Goal: Book appointment/travel/reservation

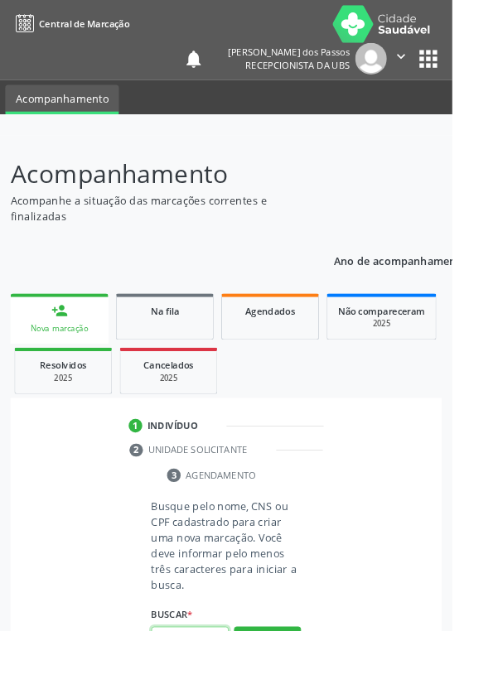
click at [212, 693] on input "text" at bounding box center [208, 704] width 85 height 28
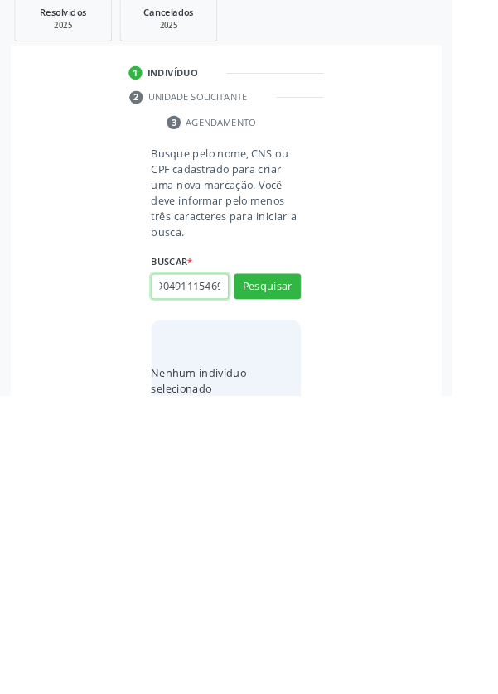
scroll to position [0, 30]
type input "700904911154698"
click at [286, 575] on button "Pesquisar" at bounding box center [294, 574] width 74 height 28
type input "700904911154698"
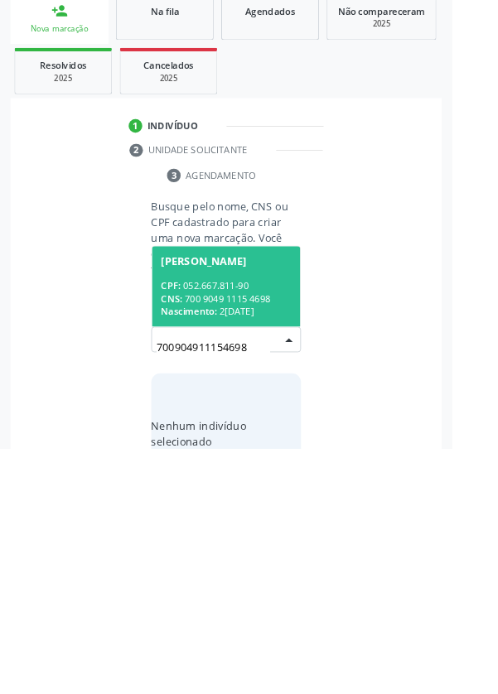
scroll to position [130, 0]
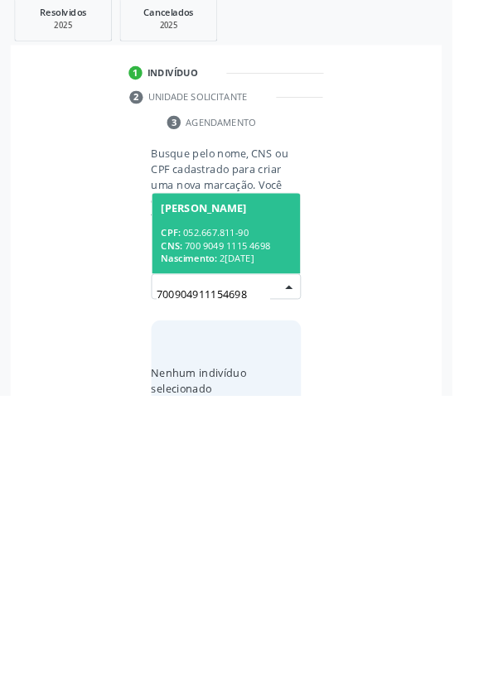
click at [238, 514] on div "CPF: 052.667.811-90" at bounding box center [248, 515] width 143 height 14
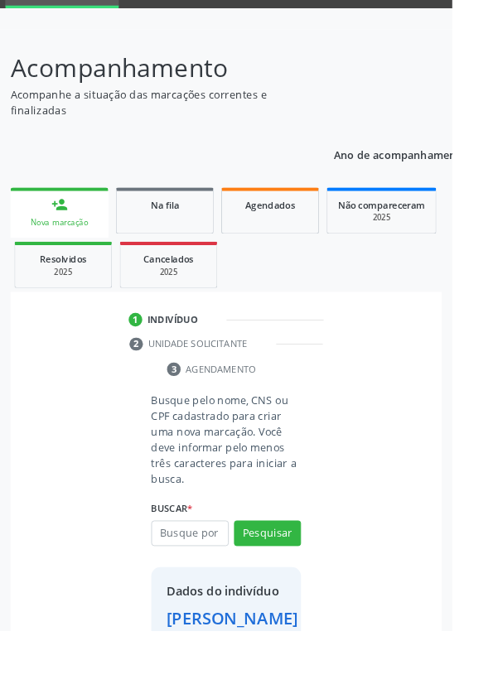
scroll to position [95, 0]
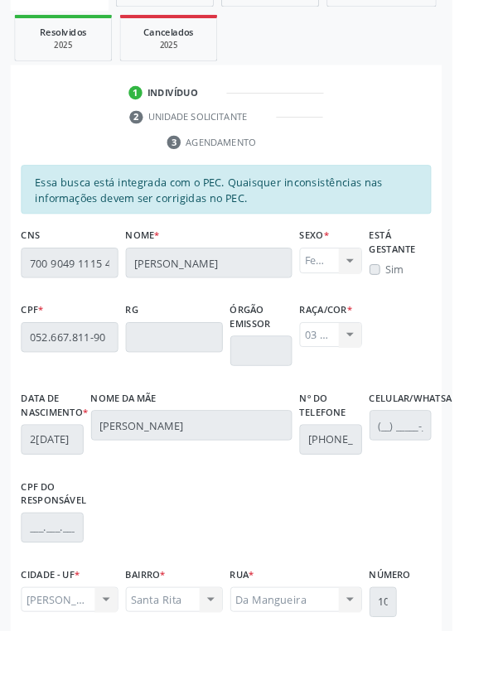
scroll to position [393, 0]
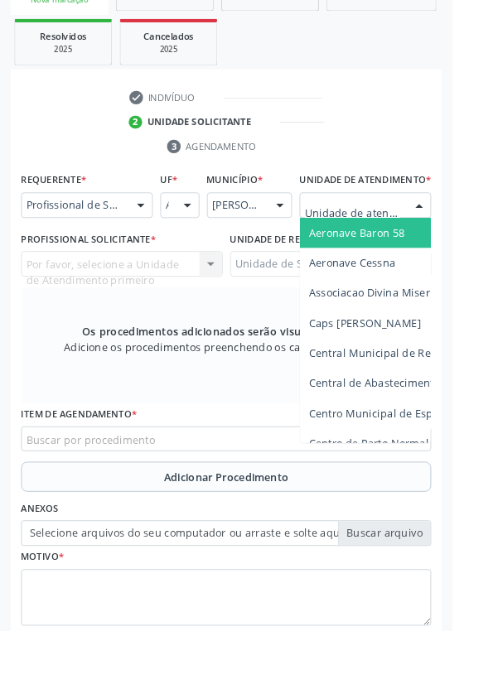
scroll to position [399, 0]
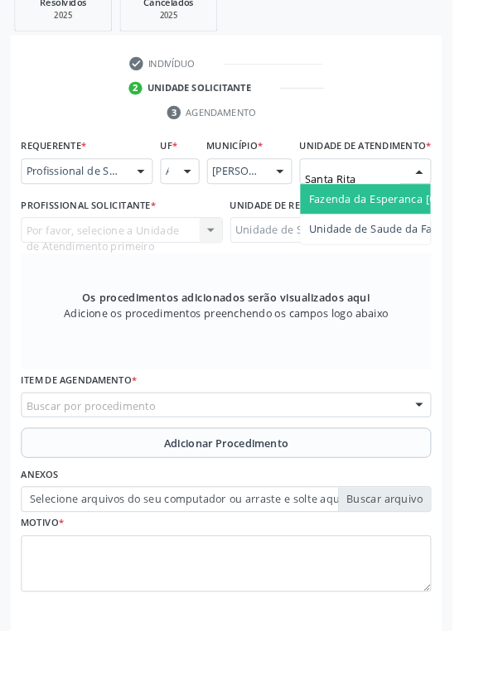
type input "Santa Rita"
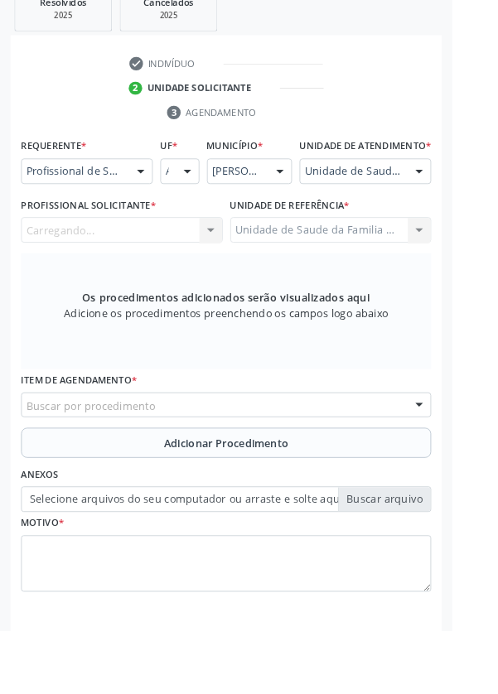
click at [125, 267] on div "Carregando... Nenhum resultado encontrado para: " " Não há nenhuma opção para s…" at bounding box center [134, 253] width 222 height 28
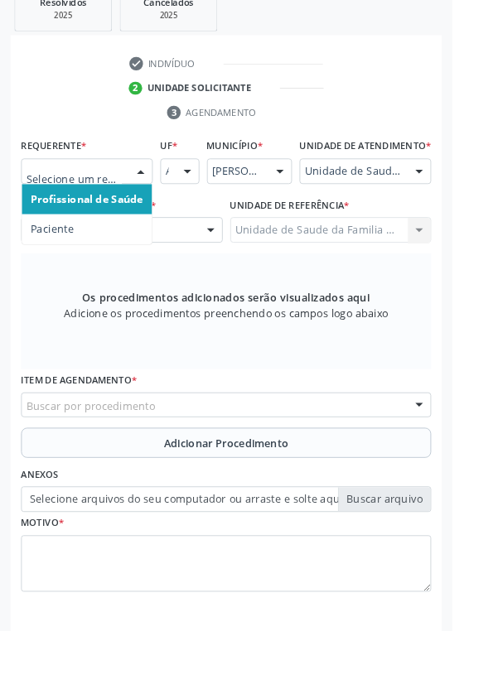
click at [65, 253] on span "Paciente" at bounding box center [57, 252] width 47 height 16
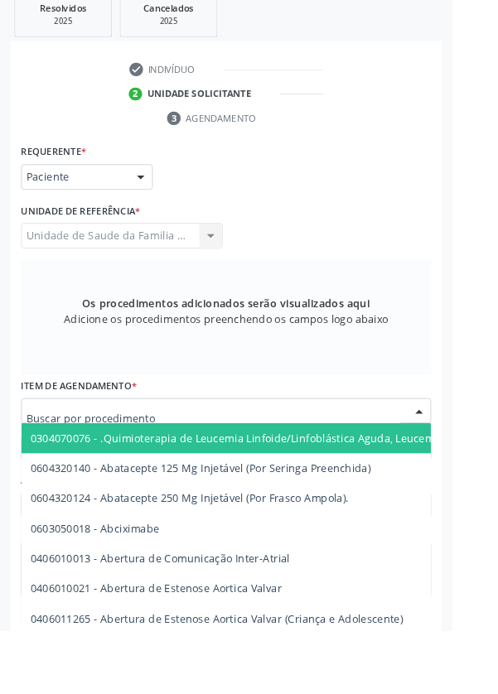
scroll to position [393, 0]
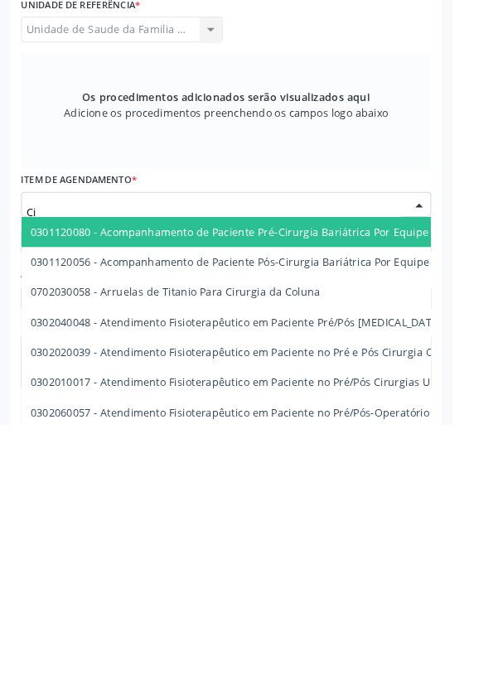
type input "C"
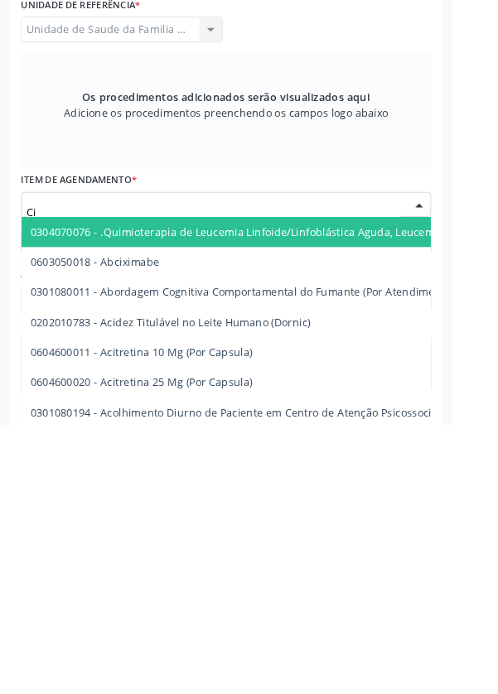
type input "C"
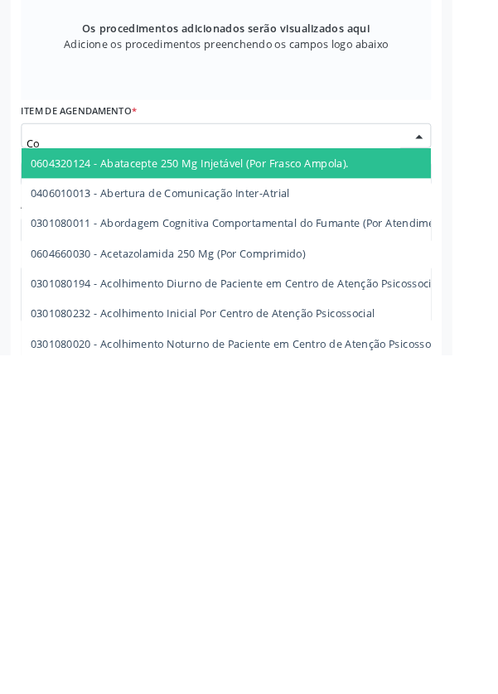
type input "C"
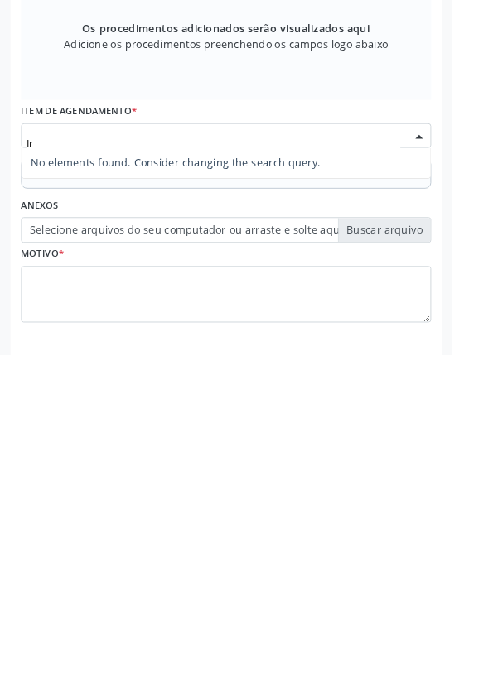
type input "I"
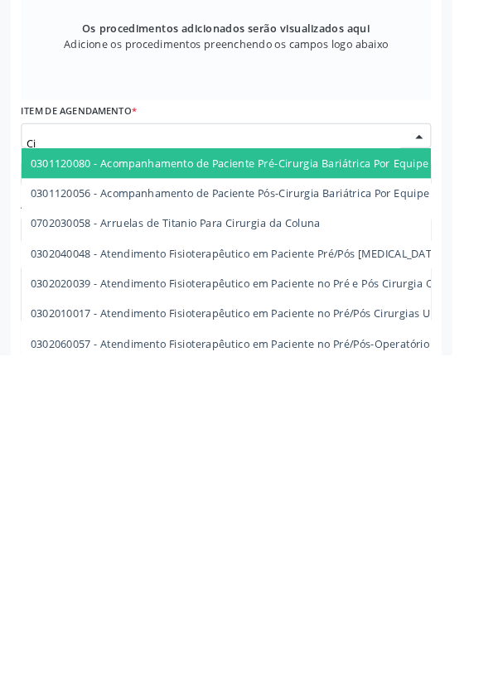
type input "C"
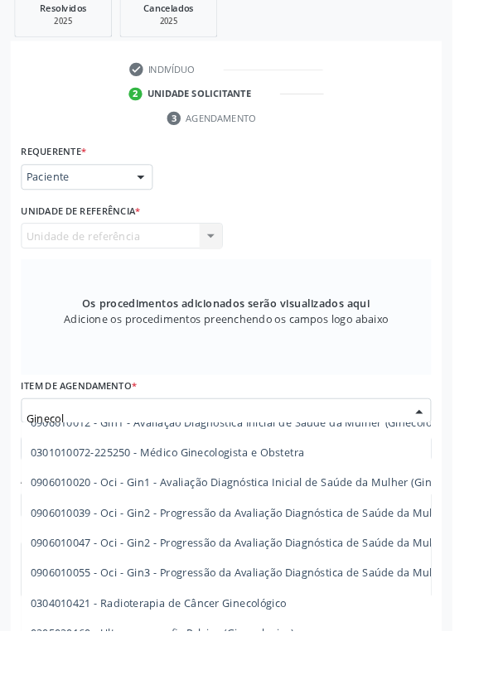
click at [108, 445] on input "Ginecol" at bounding box center [234, 460] width 411 height 33
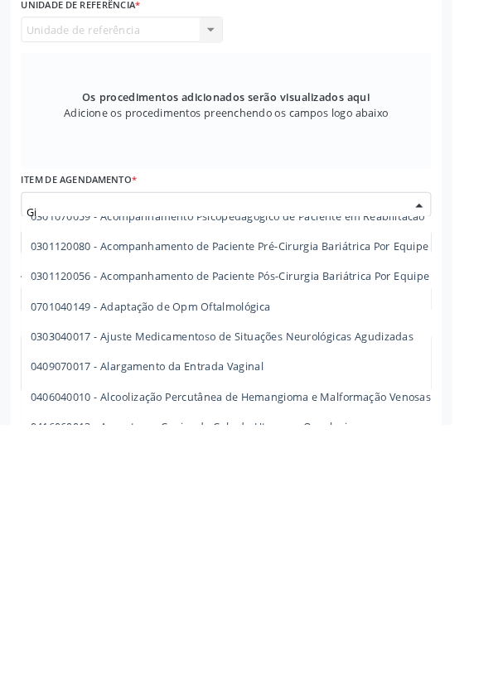
type input "G"
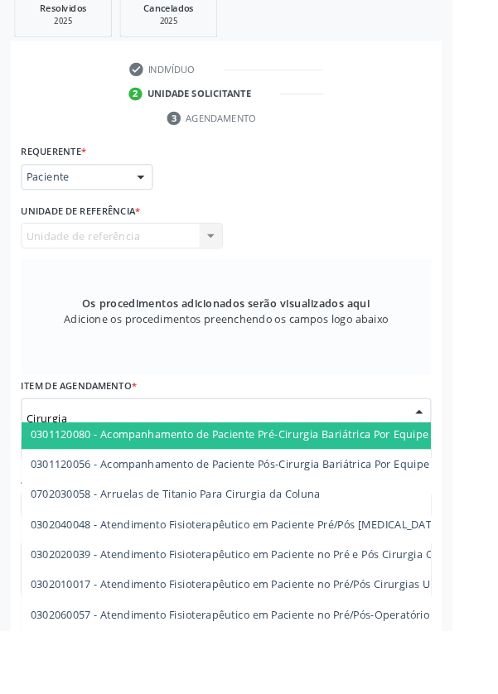
scroll to position [0, 0]
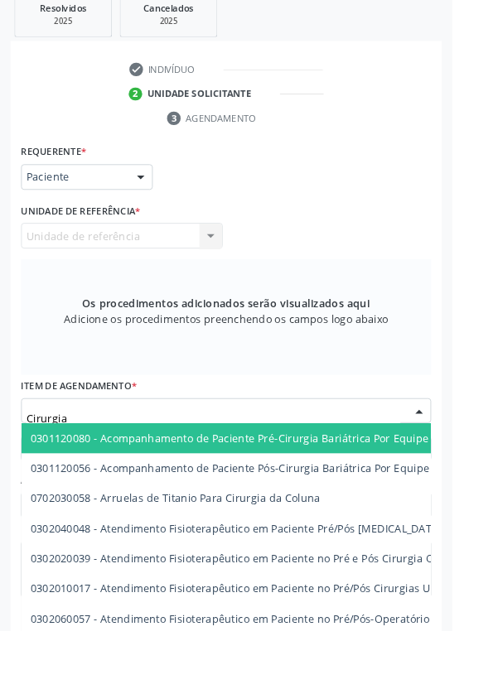
click at [86, 455] on input "Cirurgia" at bounding box center [234, 460] width 411 height 33
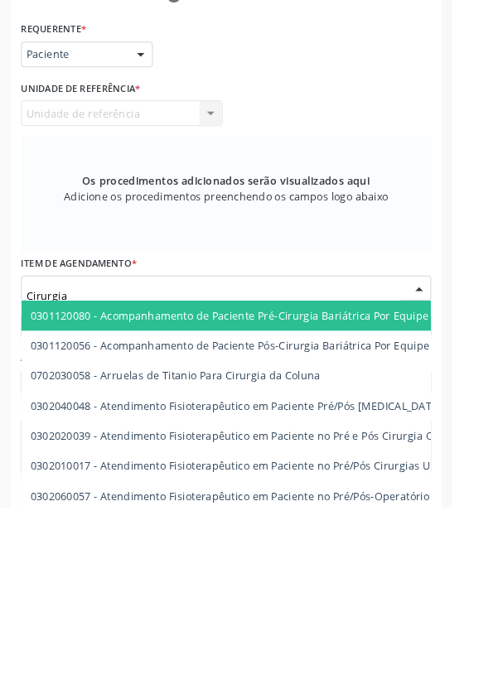
scroll to position [393, 0]
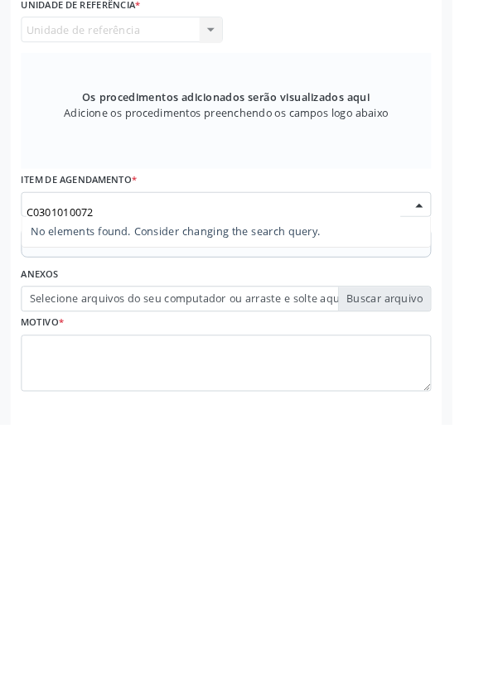
click at [35, 452] on input "C0301010072" at bounding box center [234, 460] width 411 height 33
type input "0301010072"
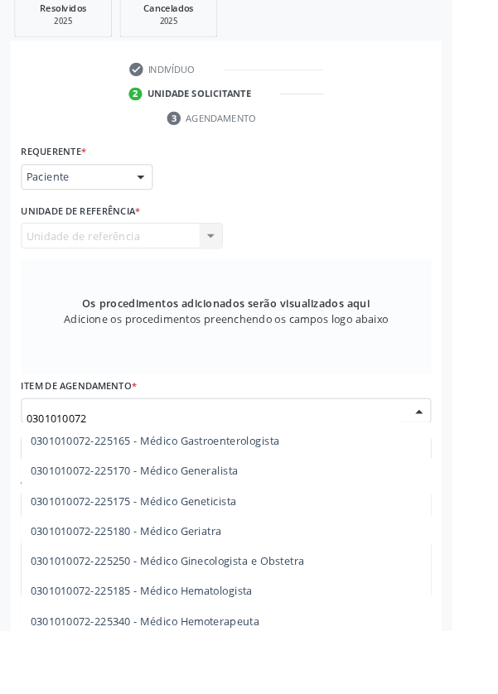
scroll to position [830, 0]
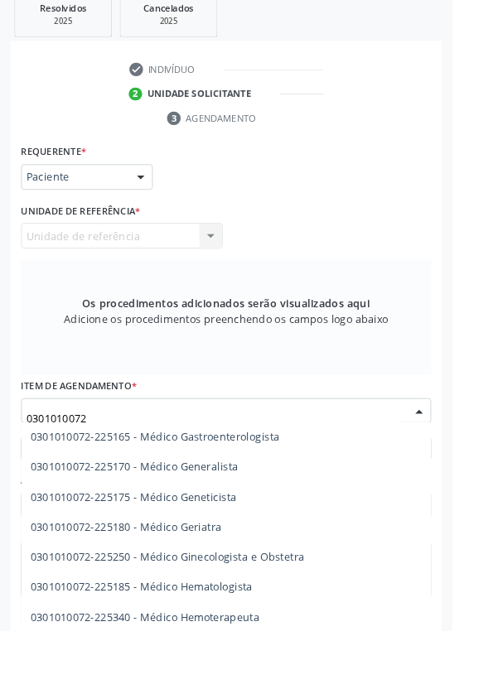
click at [340, 614] on span "0301010072-225250 - Médico Ginecologista e Obstetra" at bounding box center [249, 612] width 450 height 33
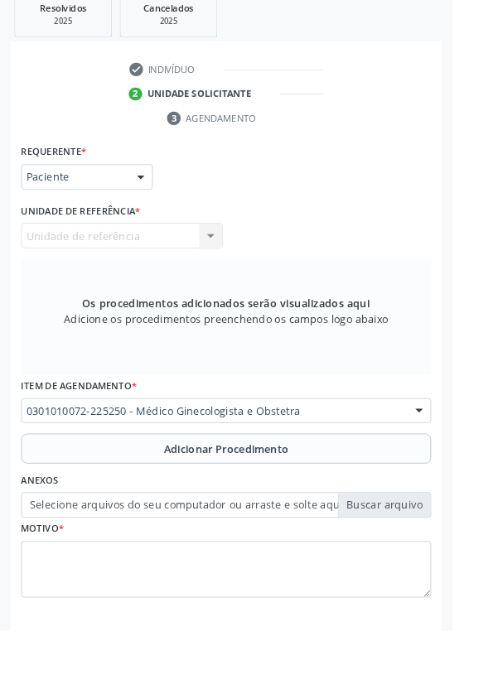
click at [76, 502] on button "Adicionar Procedimento" at bounding box center [248, 493] width 451 height 33
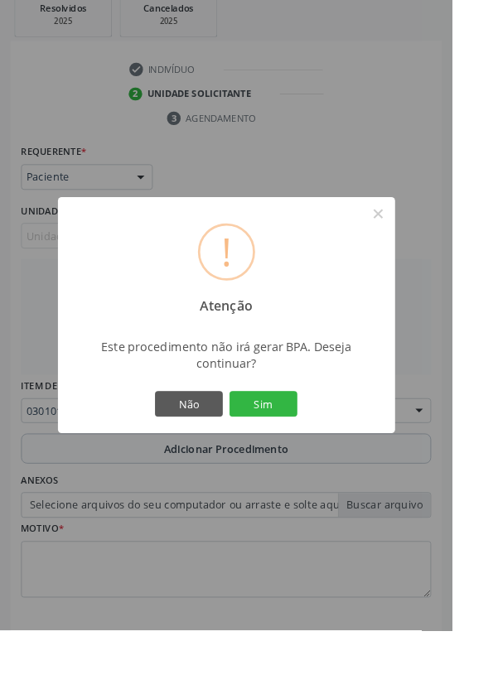
click at [317, 459] on button "Sim" at bounding box center [290, 445] width 75 height 28
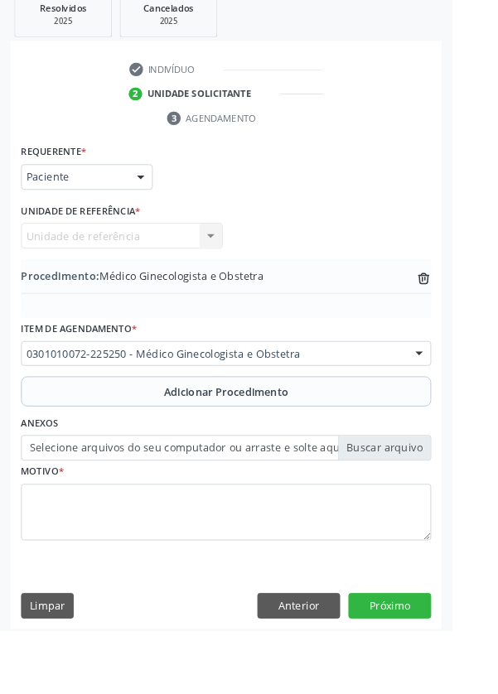
scroll to position [330, 0]
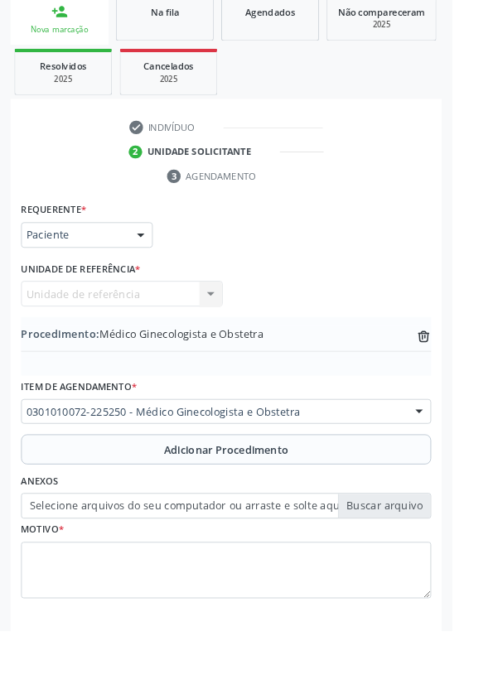
click at [137, 556] on label "Selecione arquivos do seu computador ou arraste e solte aqui" at bounding box center [248, 556] width 451 height 28
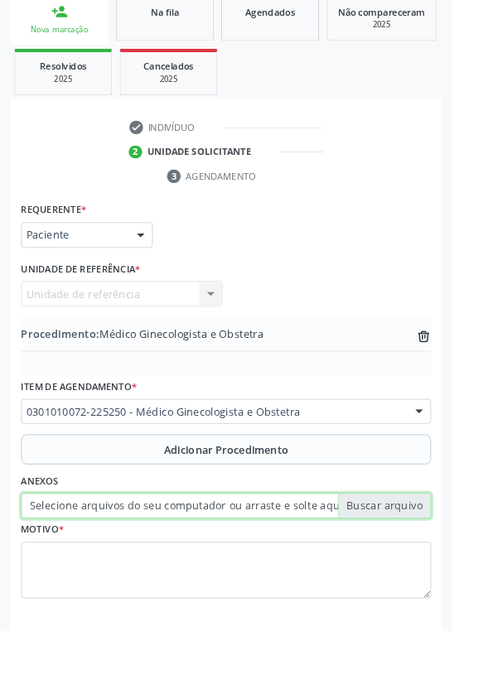
click at [137, 556] on input "Selecione arquivos do seu computador ou arraste e solte aqui" at bounding box center [248, 556] width 451 height 28
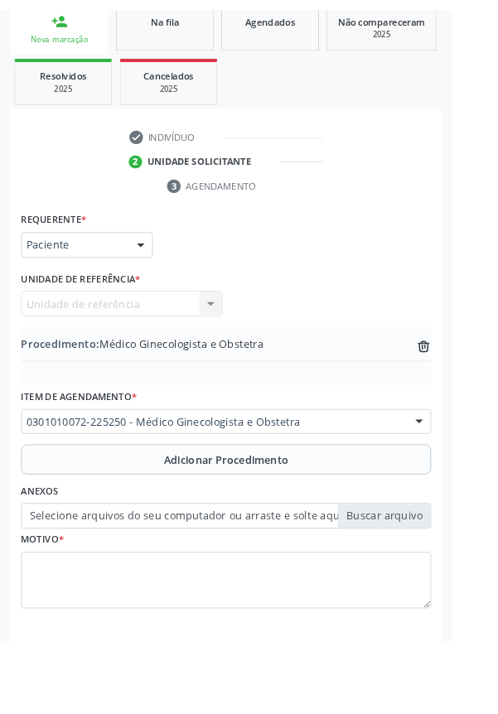
scroll to position [307, 0]
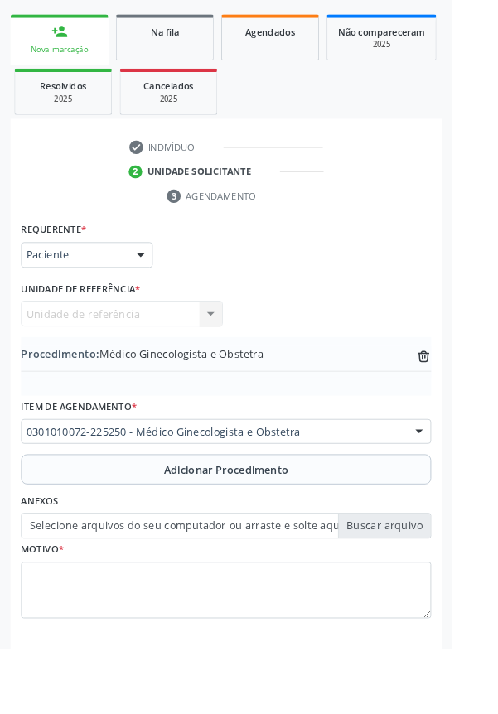
type input "C:\fakepath\17597671522252544561940846237792.jpg"
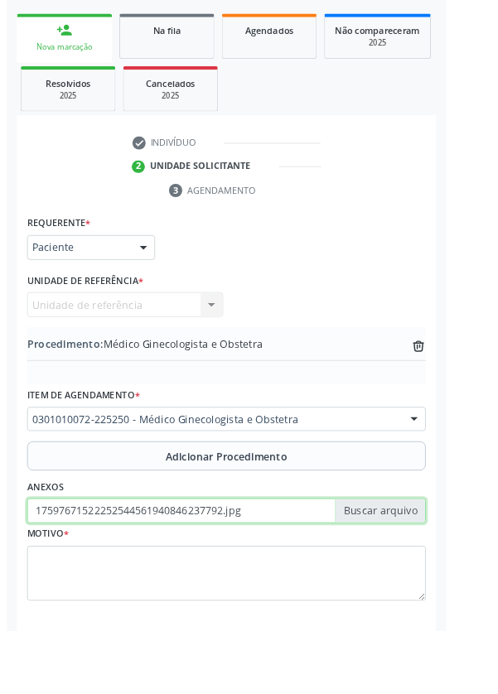
scroll to position [330, 0]
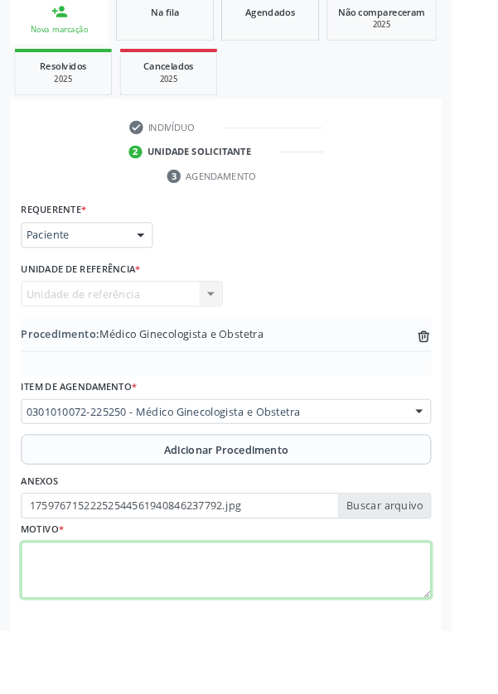
click at [79, 627] on textarea at bounding box center [248, 627] width 451 height 63
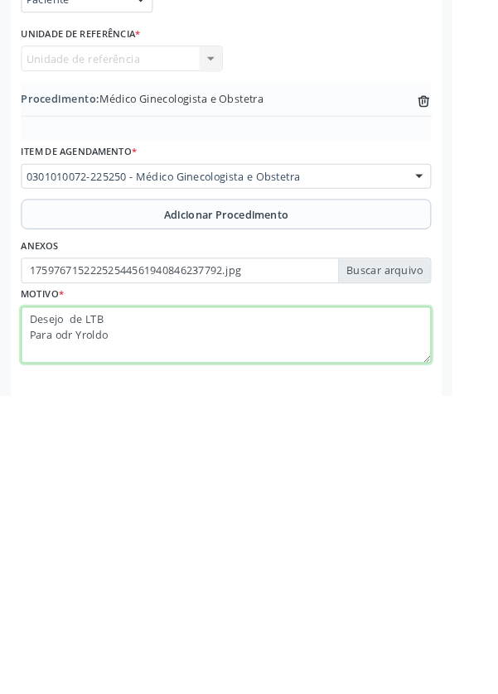
type textarea "Desejo de LTB Para odr Yroldo"
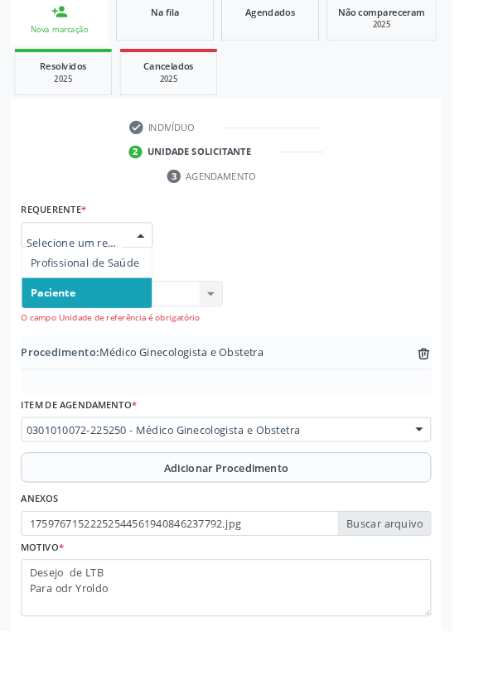
click at [283, 274] on div "Requerente * Profissional de Saúde Paciente Nenhum resultado encontrado para: "…" at bounding box center [248, 251] width 459 height 65
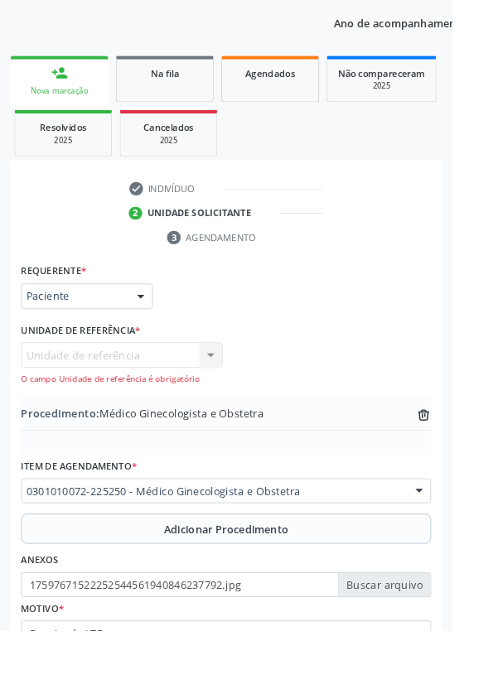
scroll to position [262, 0]
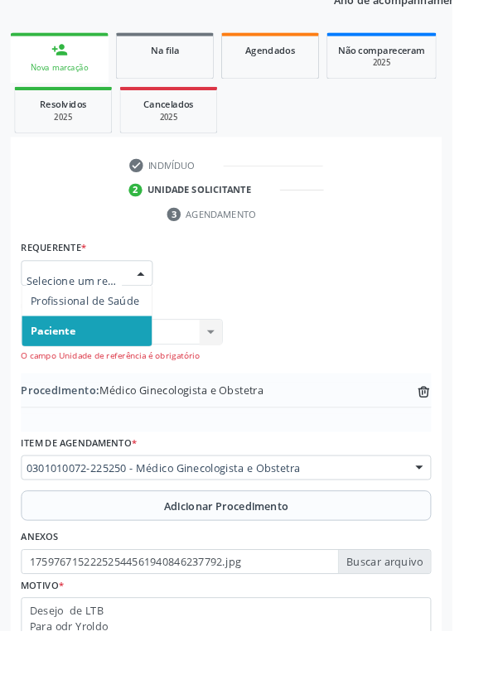
scroll to position [342, 0]
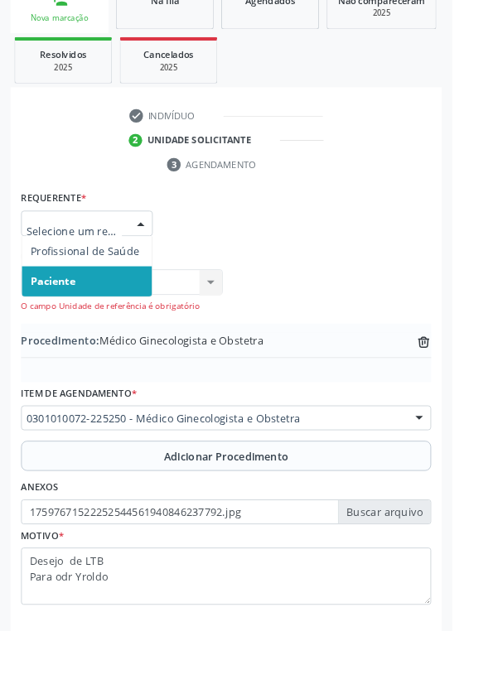
click at [149, 309] on span "Paciente" at bounding box center [95, 309] width 143 height 33
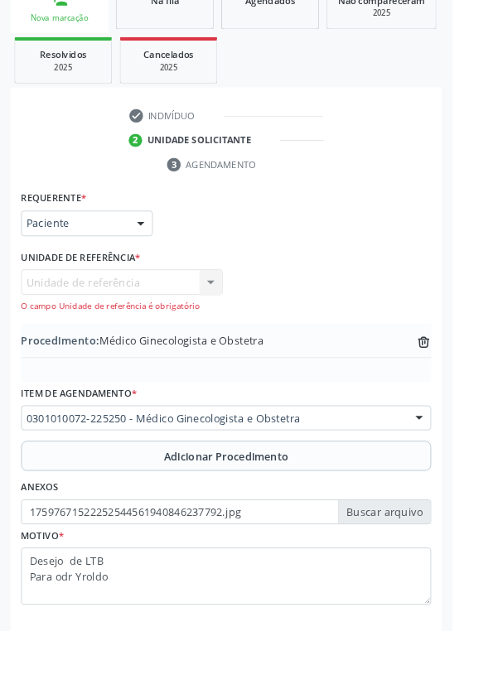
click at [89, 314] on div "Unidade de referência Unidade de Saude da Familia Santa Rita Maria do C A Soare…" at bounding box center [134, 319] width 222 height 47
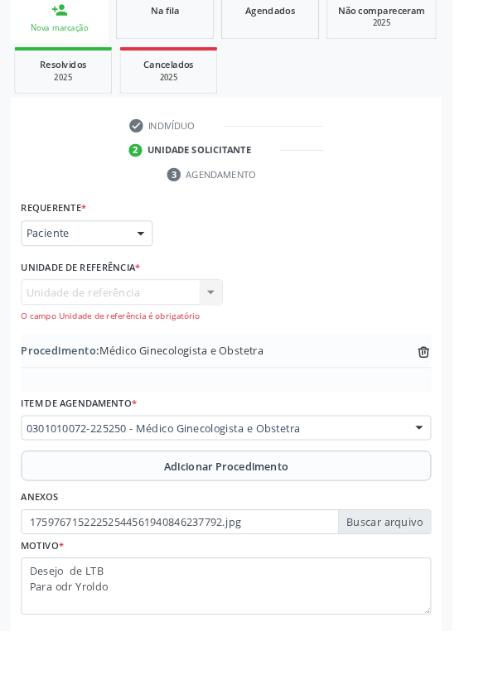
scroll to position [349, 0]
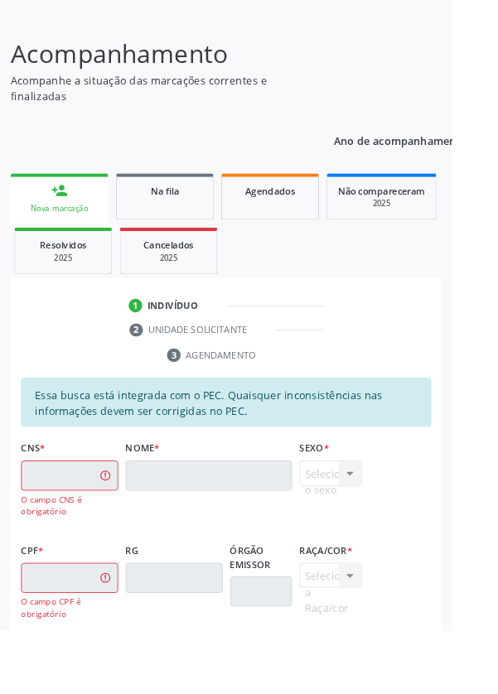
scroll to position [137, 0]
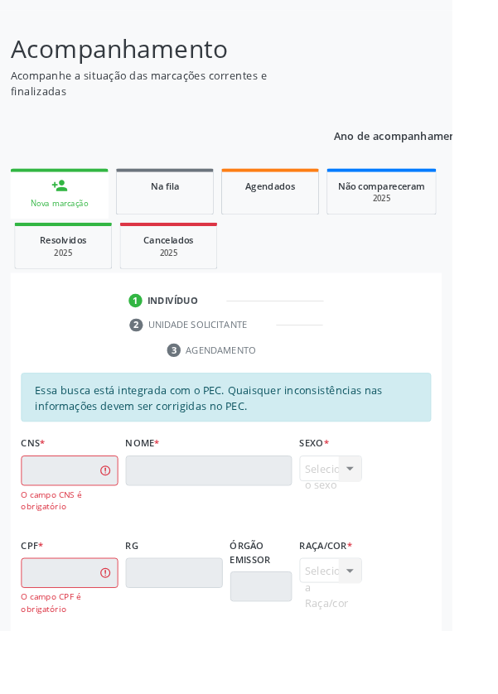
click at [65, 224] on div "Nova marcação" at bounding box center [65, 224] width 84 height 12
click at [65, 225] on div "Nova marcação" at bounding box center [65, 224] width 84 height 12
click at [55, 218] on div "Nova marcação" at bounding box center [65, 224] width 84 height 12
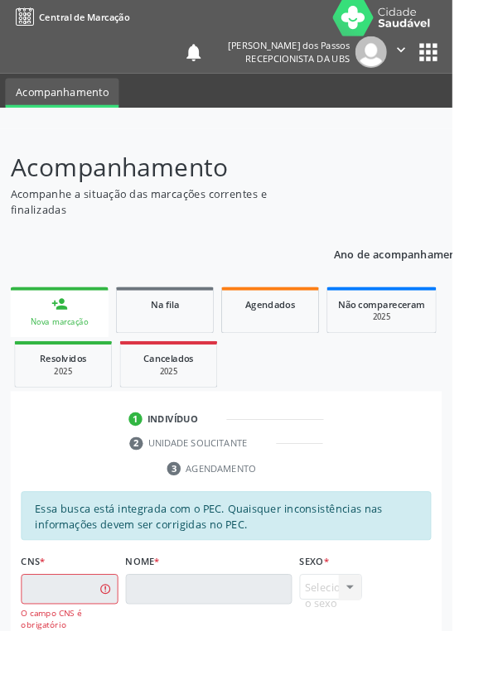
scroll to position [0, 0]
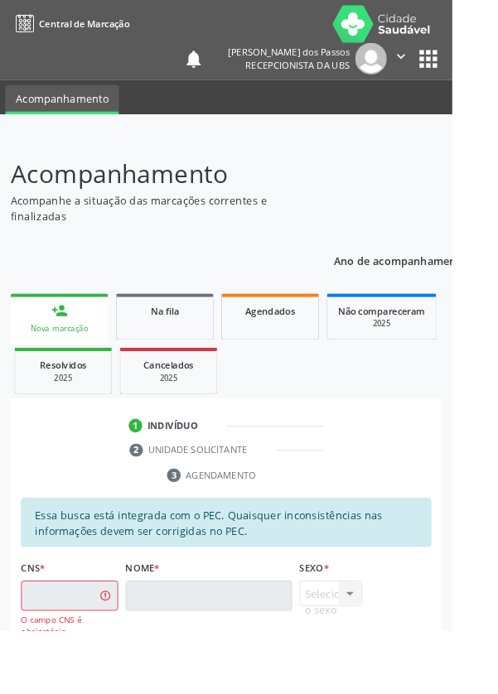
click at [51, 359] on div "Nova marcação" at bounding box center [65, 361] width 84 height 12
